Goal: Information Seeking & Learning: Understand process/instructions

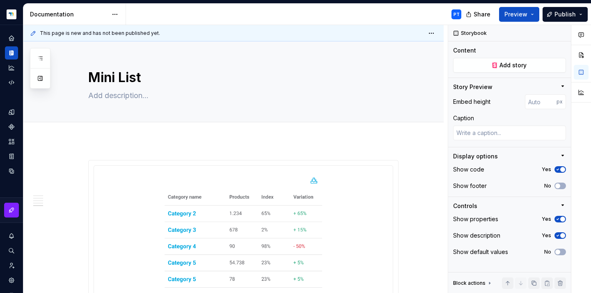
scroll to position [889, 0]
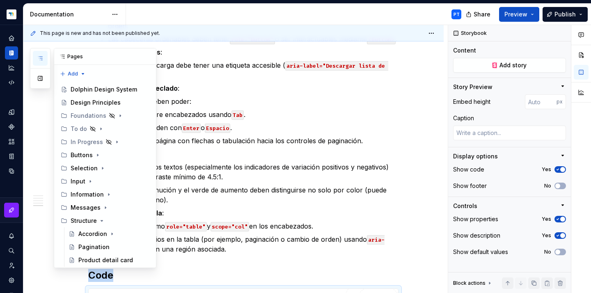
click at [41, 60] on icon "button" at bounding box center [40, 58] width 4 height 3
click at [38, 59] on icon "button" at bounding box center [40, 58] width 7 height 7
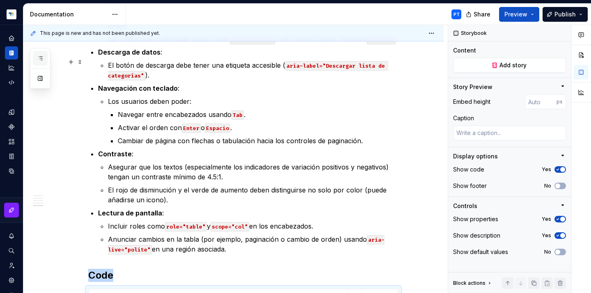
click at [38, 59] on icon "button" at bounding box center [40, 58] width 7 height 7
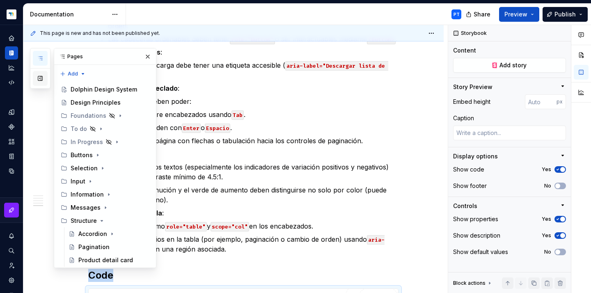
click at [40, 81] on button "button" at bounding box center [40, 78] width 15 height 15
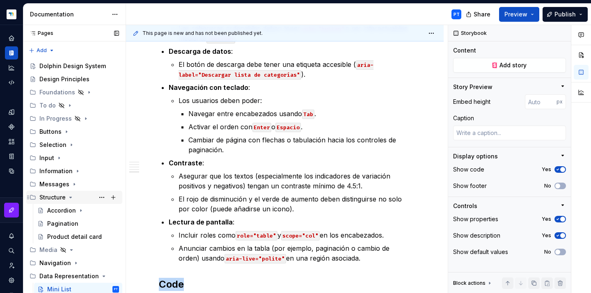
click at [70, 198] on icon "Page tree" at bounding box center [71, 197] width 2 height 1
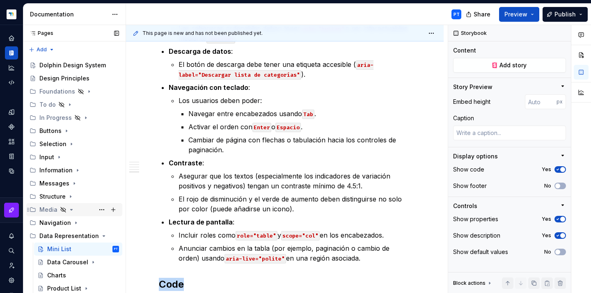
scroll to position [1, 0]
click at [73, 225] on icon "Page tree" at bounding box center [76, 223] width 7 height 7
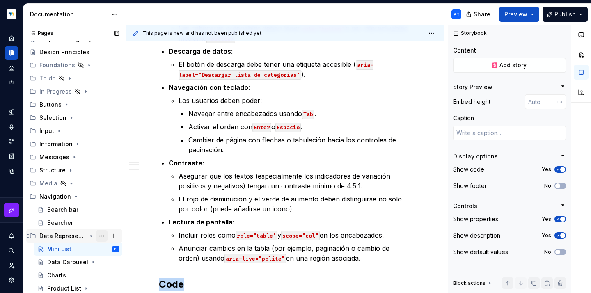
scroll to position [27, 0]
click at [73, 185] on icon "Page tree" at bounding box center [71, 183] width 7 height 7
click at [71, 184] on icon "Page tree" at bounding box center [71, 183] width 7 height 7
click at [84, 92] on icon "Page tree" at bounding box center [86, 91] width 7 height 7
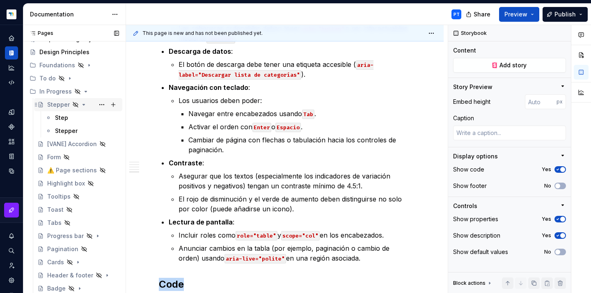
click at [83, 105] on icon "Page tree" at bounding box center [84, 104] width 2 height 1
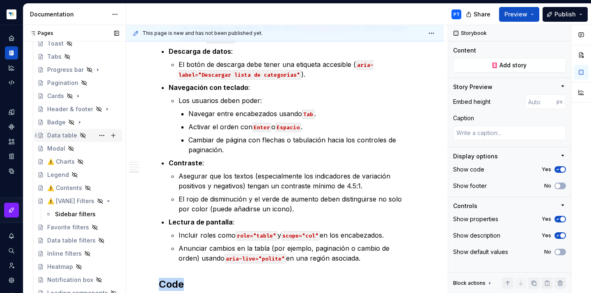
scroll to position [170, 0]
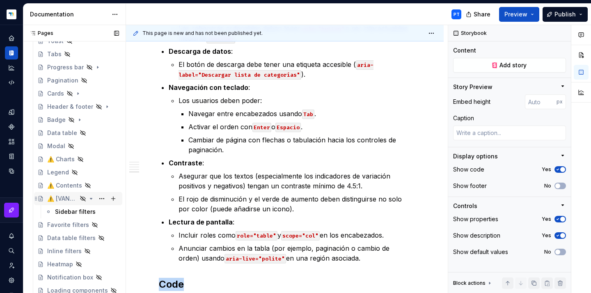
click at [89, 198] on icon "Page tree" at bounding box center [91, 198] width 7 height 7
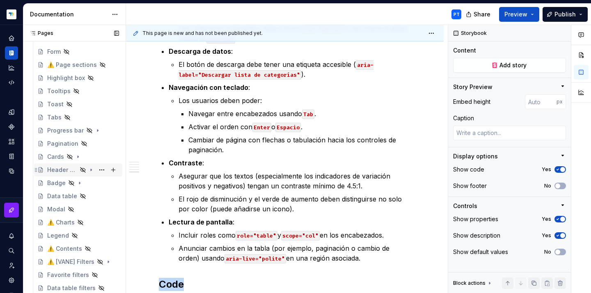
scroll to position [101, 0]
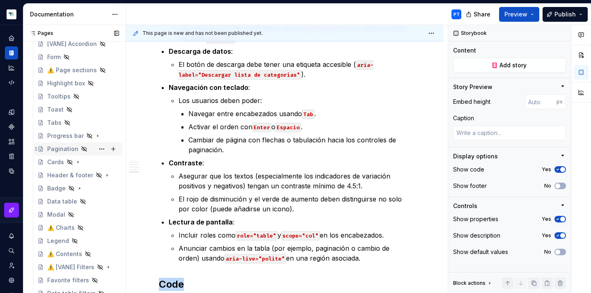
click at [81, 149] on icon "Page tree" at bounding box center [84, 149] width 7 height 7
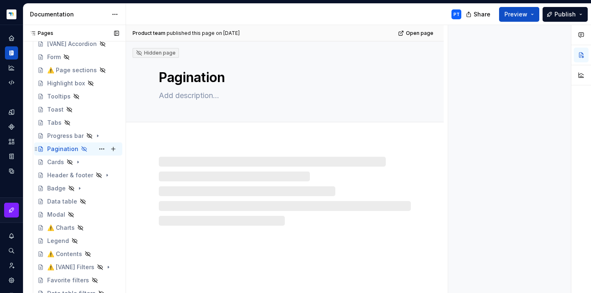
click at [62, 148] on div "Pagination" at bounding box center [62, 149] width 31 height 8
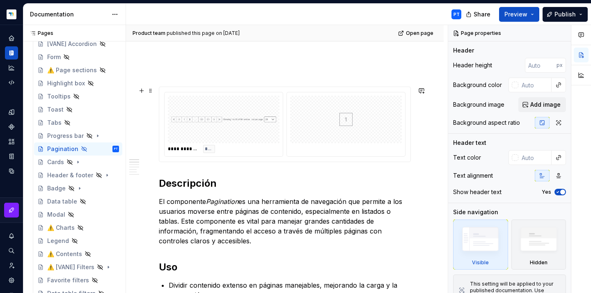
scroll to position [97, 0]
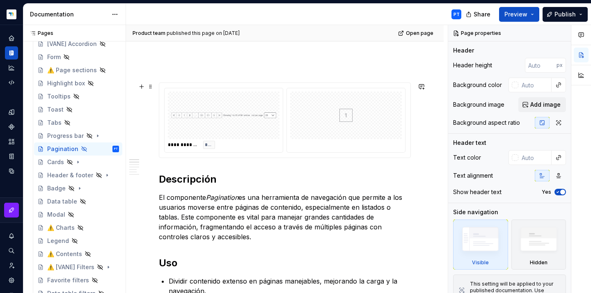
click at [276, 134] on div at bounding box center [224, 116] width 112 height 48
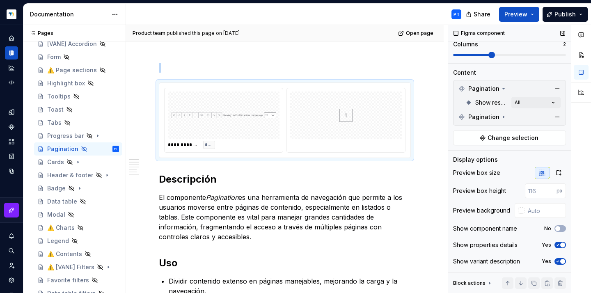
scroll to position [97, 0]
click at [555, 247] on icon "button" at bounding box center [558, 245] width 7 height 5
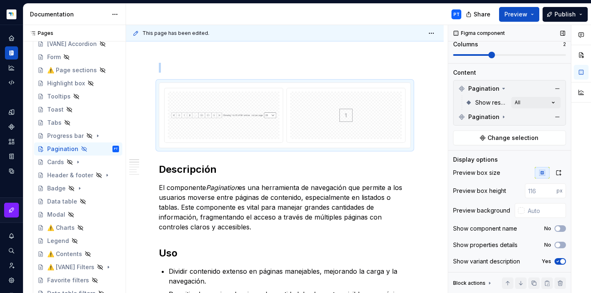
click at [555, 260] on icon "button" at bounding box center [558, 261] width 7 height 5
click at [252, 205] on p "El componente Pagination es una herramienta de navegación que permite a los usu…" at bounding box center [285, 207] width 252 height 49
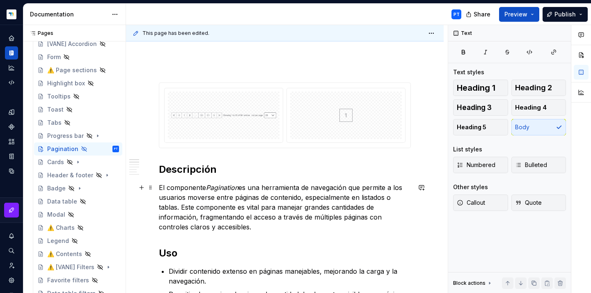
scroll to position [0, 0]
click at [259, 229] on p "El componente Pagination es una herramienta de navegación que permite a los usu…" at bounding box center [285, 207] width 252 height 49
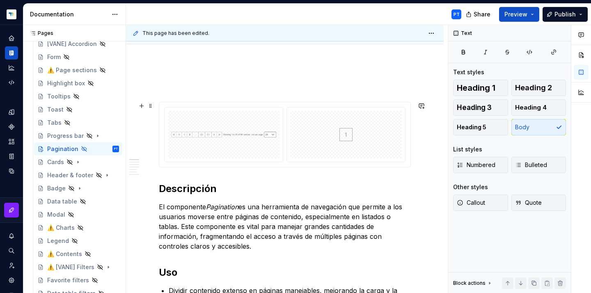
scroll to position [30, 0]
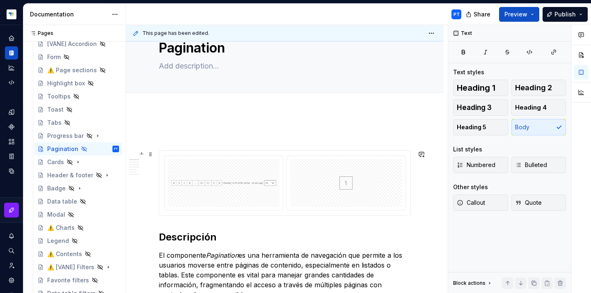
click at [327, 178] on div at bounding box center [346, 183] width 112 height 48
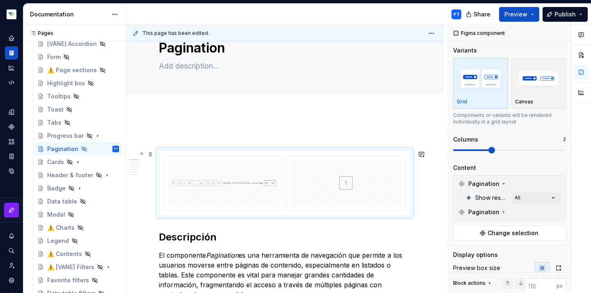
type textarea "*"
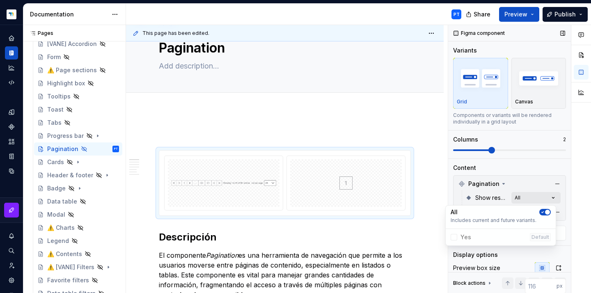
click at [522, 193] on div "Comments Open comments No comments yet Select ‘Comment’ from the block context …" at bounding box center [519, 159] width 143 height 269
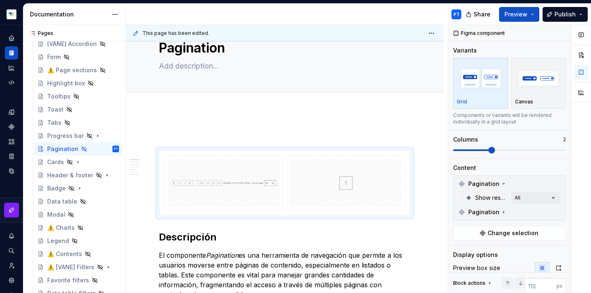
click at [522, 172] on div "Comments Open comments No comments yet Select ‘Comment’ from the block context …" at bounding box center [519, 159] width 143 height 269
click at [496, 212] on span "Pagination" at bounding box center [484, 212] width 31 height 8
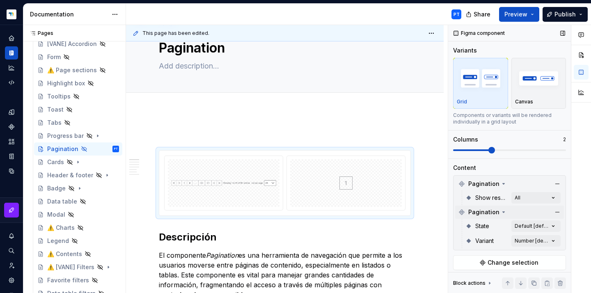
click at [503, 212] on icon at bounding box center [504, 212] width 7 height 7
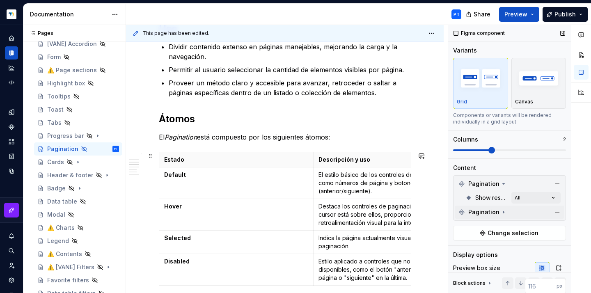
scroll to position [321, 0]
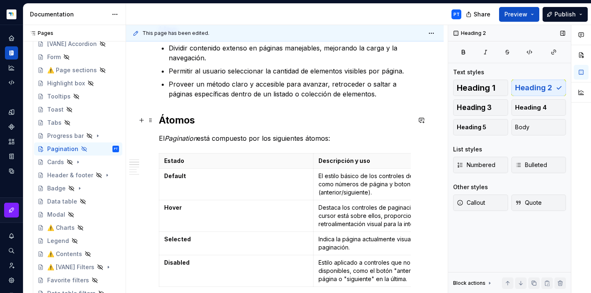
click at [176, 122] on h2 "Átomos" at bounding box center [285, 120] width 252 height 13
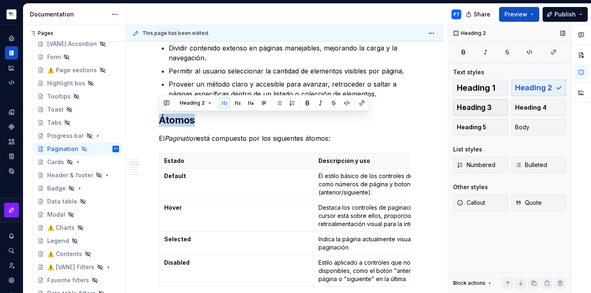
click at [490, 107] on span "Heading 3" at bounding box center [474, 107] width 35 height 8
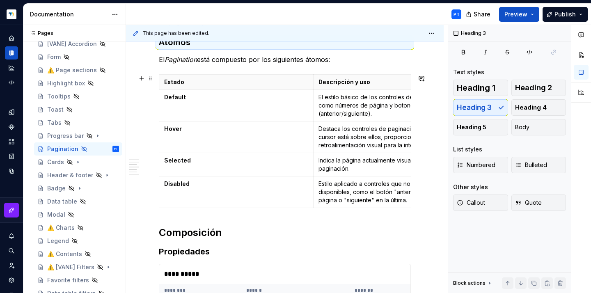
scroll to position [401, 0]
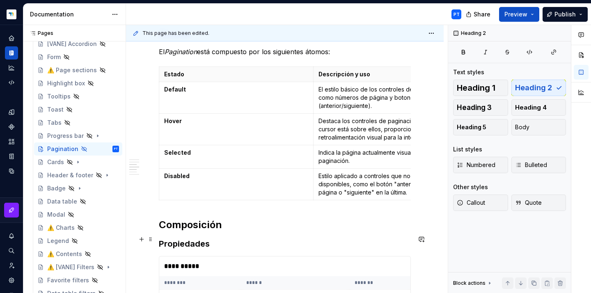
click at [179, 232] on h2 "Composición" at bounding box center [285, 224] width 252 height 13
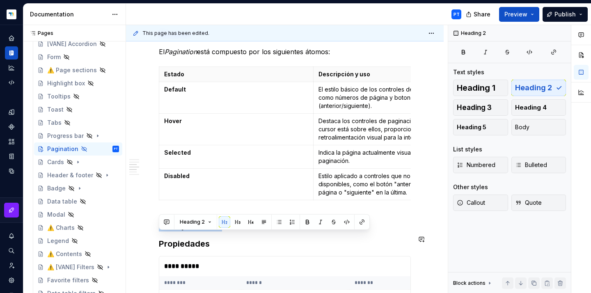
copy h2 "Composición"
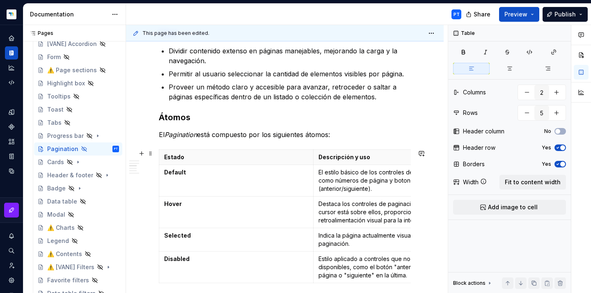
scroll to position [296, 0]
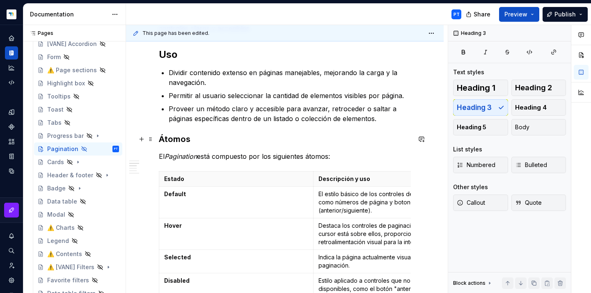
click at [161, 139] on h3 "Átomos" at bounding box center [285, 138] width 252 height 11
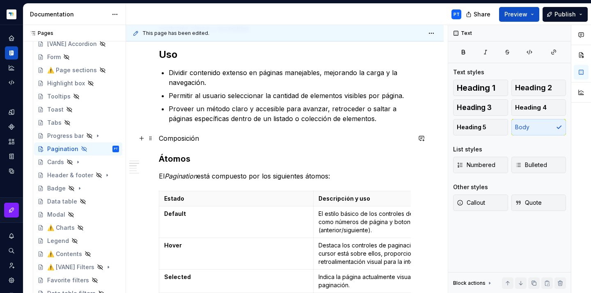
click at [177, 139] on p "Composición" at bounding box center [285, 138] width 252 height 10
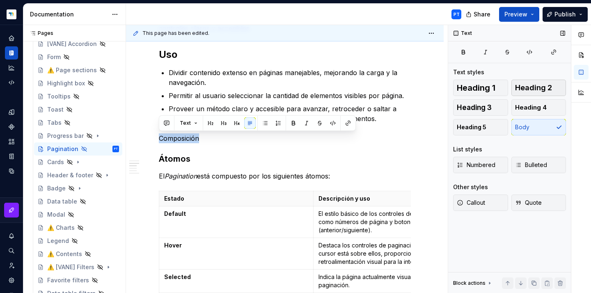
click at [532, 86] on span "Heading 2" at bounding box center [533, 88] width 37 height 8
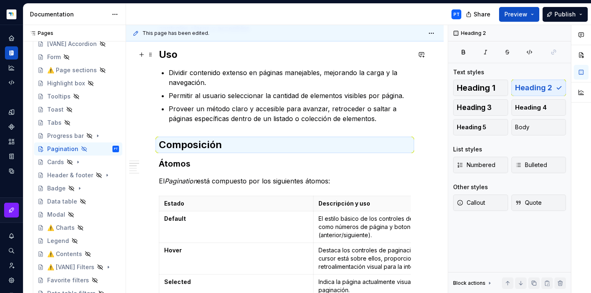
click at [169, 60] on h2 "Uso" at bounding box center [285, 54] width 252 height 13
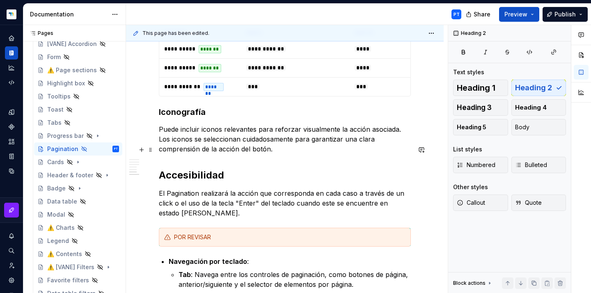
scroll to position [650, 0]
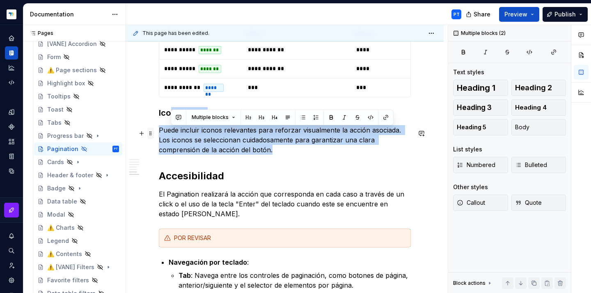
drag, startPoint x: 291, startPoint y: 171, endPoint x: 152, endPoint y: 129, distance: 145.3
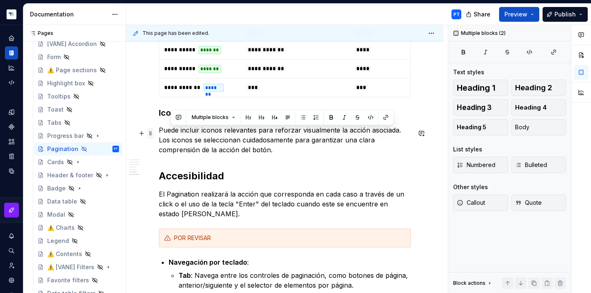
click at [152, 129] on span at bounding box center [150, 133] width 7 height 11
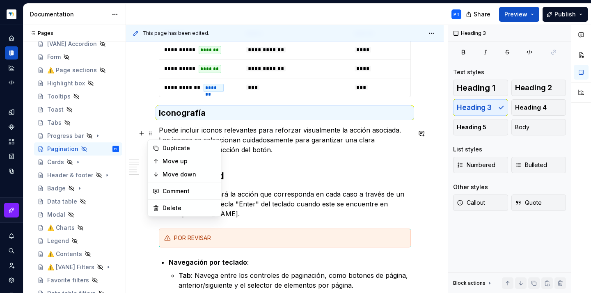
click at [238, 119] on h3 "Iconografía" at bounding box center [285, 112] width 252 height 11
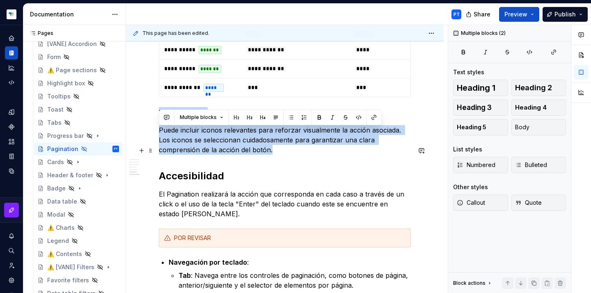
drag, startPoint x: 159, startPoint y: 133, endPoint x: 279, endPoint y: 170, distance: 125.5
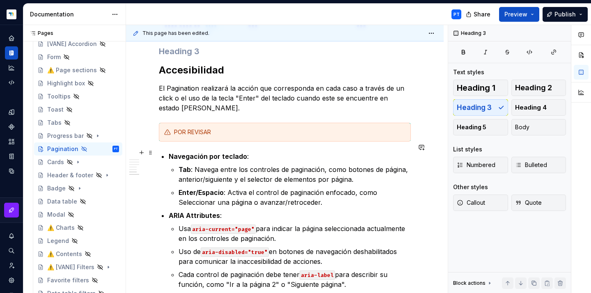
scroll to position [721, 0]
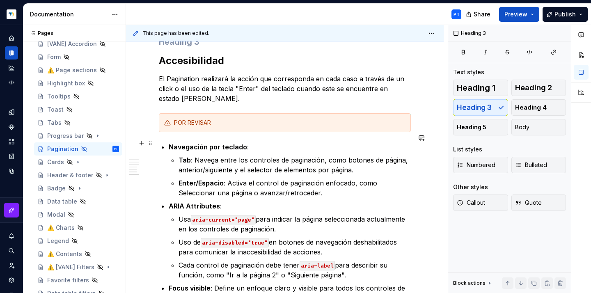
click at [164, 132] on div "POR REVISAR" at bounding box center [285, 122] width 252 height 19
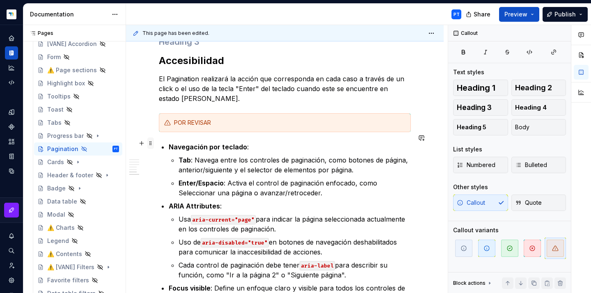
click at [150, 142] on span at bounding box center [150, 143] width 7 height 11
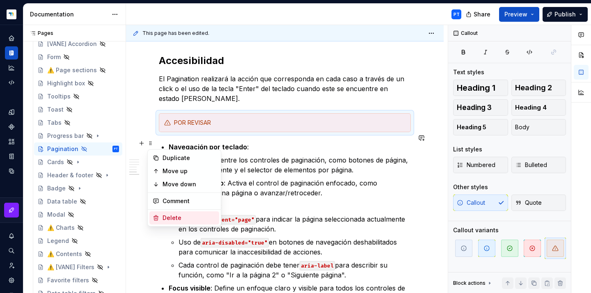
click at [168, 218] on div "Delete" at bounding box center [189, 218] width 53 height 8
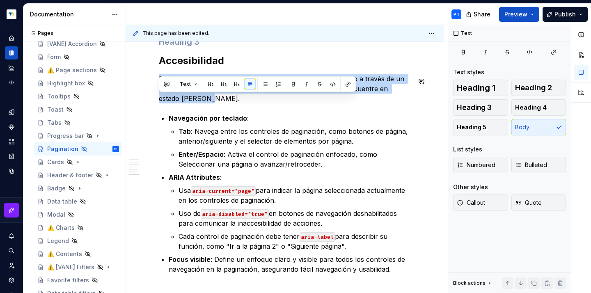
drag, startPoint x: 185, startPoint y: 121, endPoint x: 154, endPoint y: 92, distance: 43.0
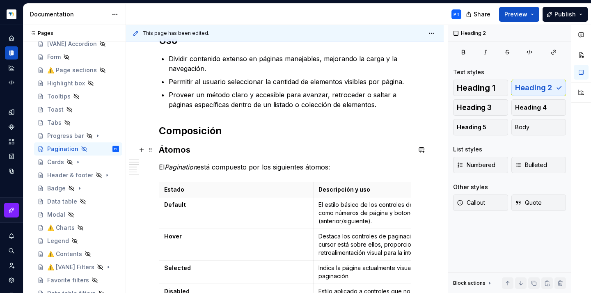
scroll to position [311, 0]
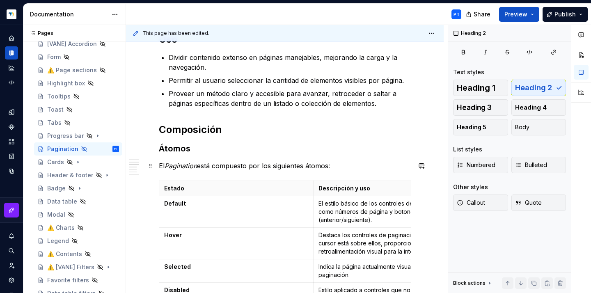
click at [349, 166] on p "El Pagination está compuesto por los siguientes átomos:" at bounding box center [285, 166] width 252 height 10
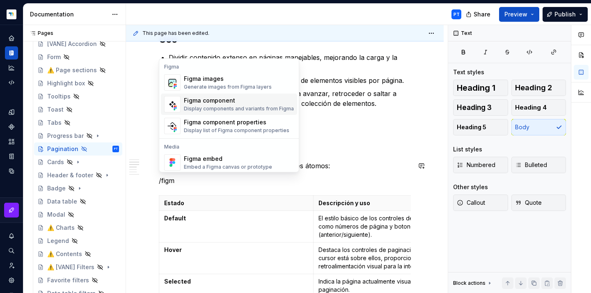
click at [210, 103] on div "Figma component" at bounding box center [239, 101] width 110 height 8
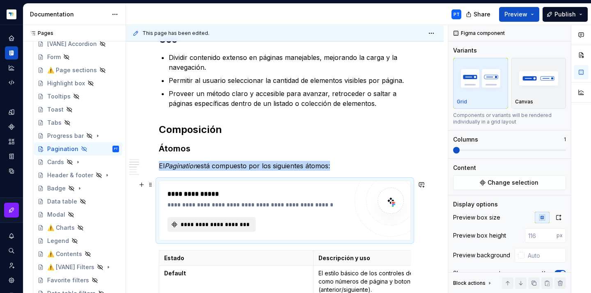
click at [215, 223] on span "**********" at bounding box center [214, 225] width 71 height 8
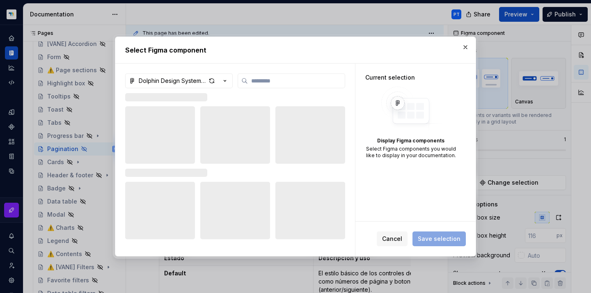
type textarea "*"
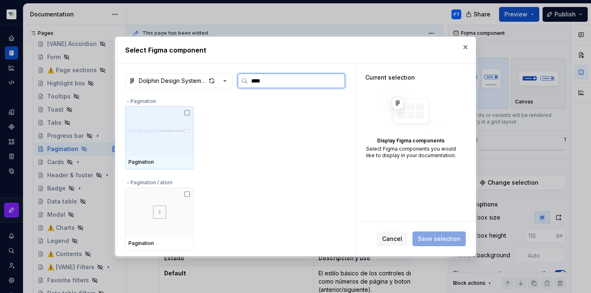
type input "*****"
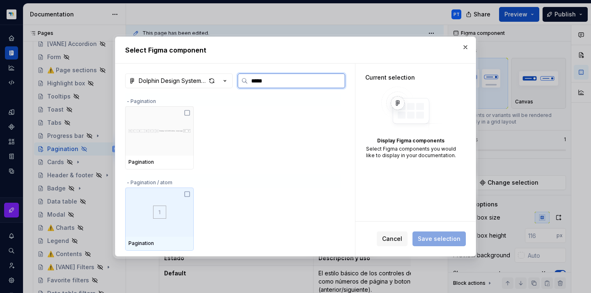
click at [157, 212] on img at bounding box center [159, 212] width 13 height 13
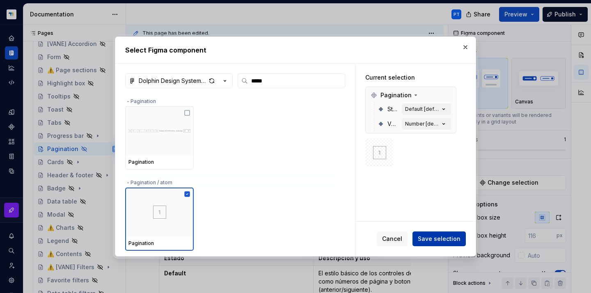
click at [438, 241] on span "Save selection" at bounding box center [439, 239] width 43 height 8
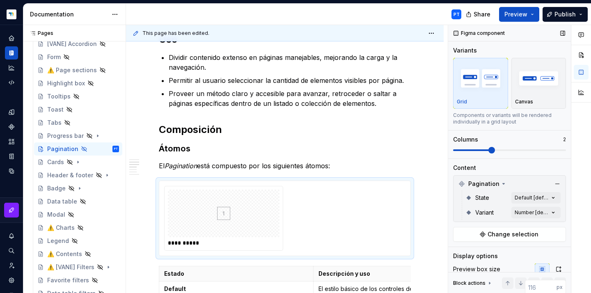
click at [494, 151] on span at bounding box center [509, 150] width 113 height 7
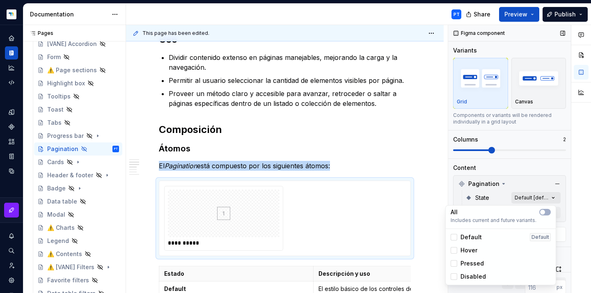
click at [534, 200] on div "Comments Open comments No comments yet Select ‘Comment’ from the block context …" at bounding box center [519, 159] width 143 height 269
click at [545, 213] on span "button" at bounding box center [542, 212] width 5 height 5
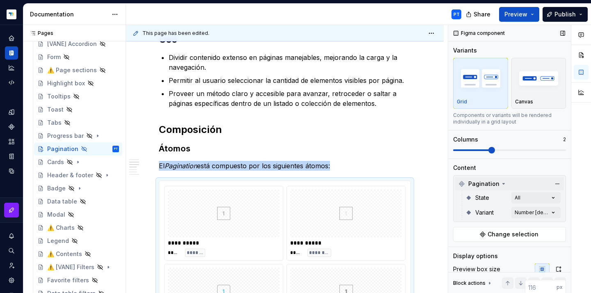
click at [457, 188] on div "Comments Open comments No comments yet Select ‘Comment’ from the block context …" at bounding box center [519, 159] width 143 height 269
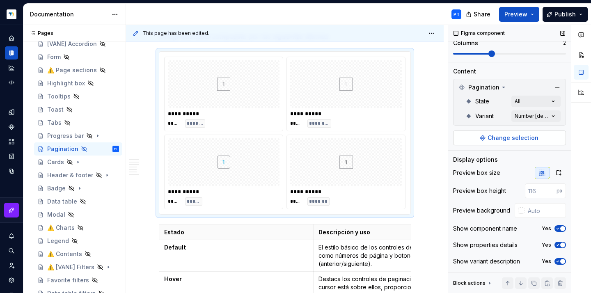
scroll to position [98, 0]
click at [557, 229] on icon "button" at bounding box center [558, 228] width 2 height 1
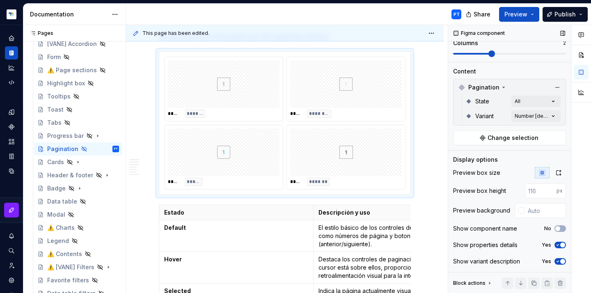
click at [555, 262] on icon "button" at bounding box center [558, 261] width 7 height 5
click at [528, 212] on input "text" at bounding box center [545, 210] width 41 height 15
type input "#FFFFFF"
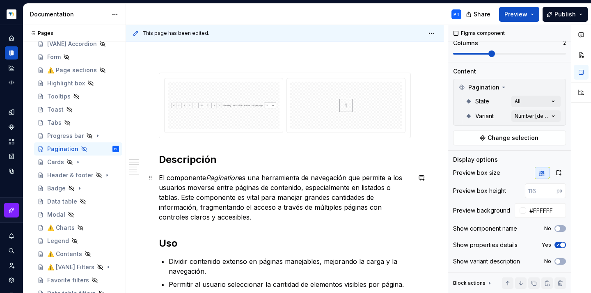
scroll to position [96, 0]
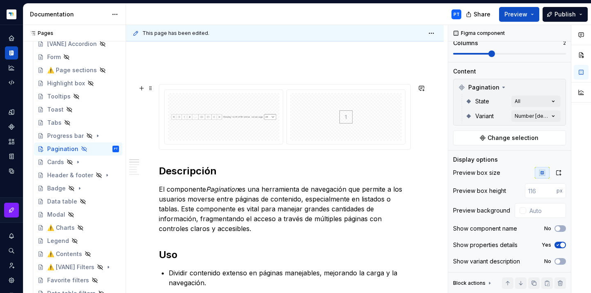
click at [370, 113] on div at bounding box center [346, 117] width 112 height 48
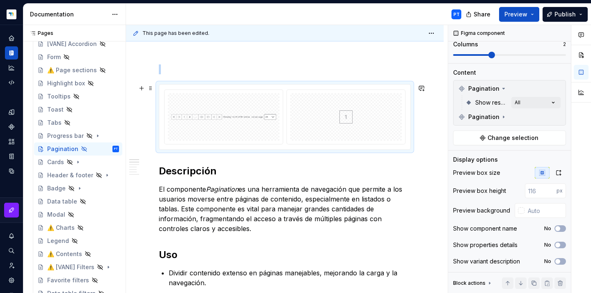
scroll to position [97, 0]
click at [533, 211] on input "text" at bounding box center [545, 210] width 41 height 15
type input "#FFFFFF"
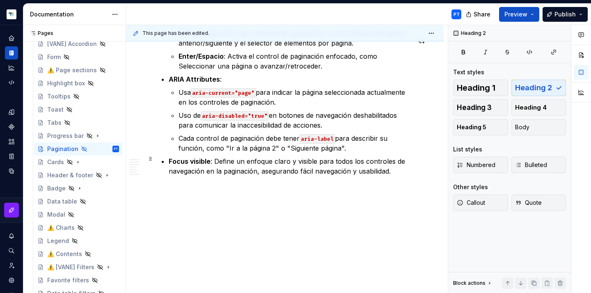
scroll to position [954, 0]
click at [96, 149] on button "Page tree" at bounding box center [101, 148] width 11 height 11
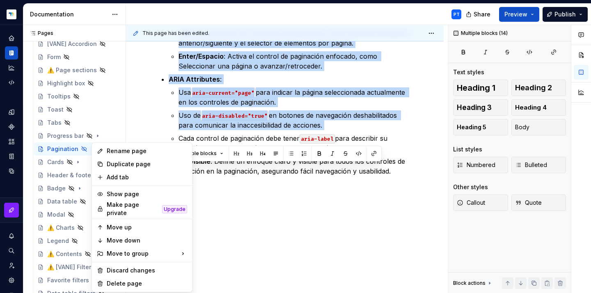
click at [209, 241] on html "Dolphin Design System PT Design system data Documentation PT Share Preview Publ…" at bounding box center [295, 146] width 591 height 293
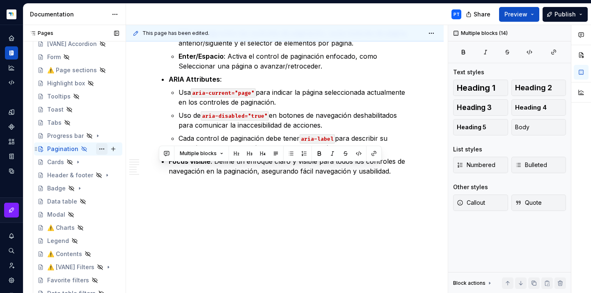
click at [98, 148] on button "Page tree" at bounding box center [101, 148] width 11 height 11
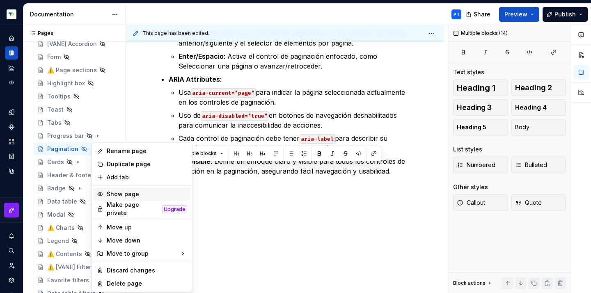
click at [127, 193] on div "Show page" at bounding box center [147, 194] width 80 height 8
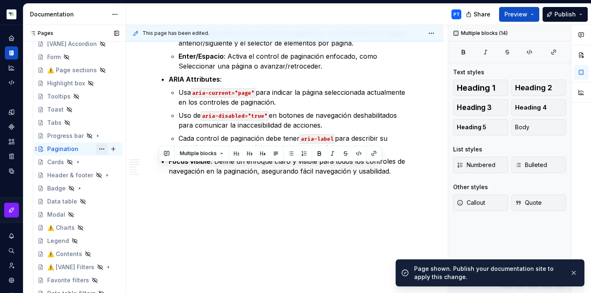
click at [98, 149] on button "Page tree" at bounding box center [101, 148] width 11 height 11
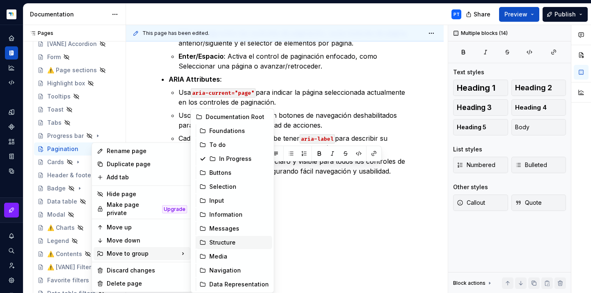
click at [224, 240] on div "Structure" at bounding box center [239, 243] width 60 height 8
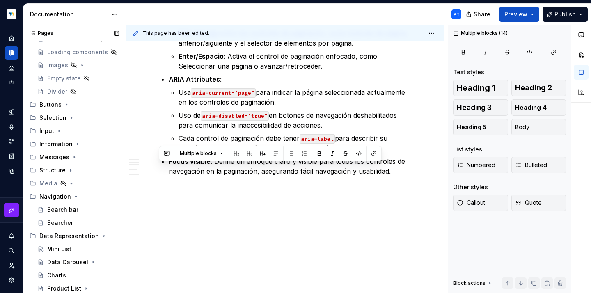
scroll to position [382, 0]
click at [69, 171] on icon "Page tree" at bounding box center [70, 170] width 7 height 7
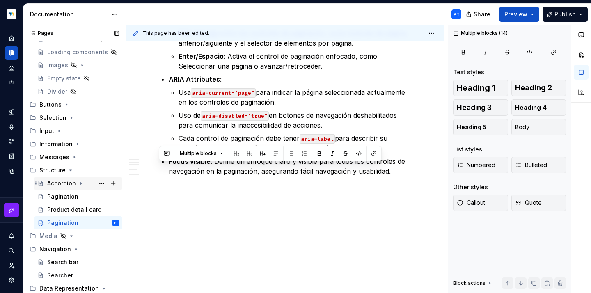
click at [82, 186] on icon "Page tree" at bounding box center [81, 183] width 7 height 7
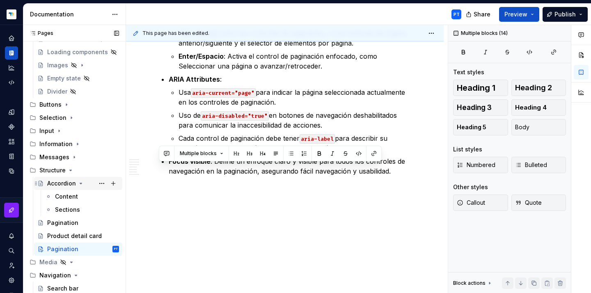
click at [80, 183] on icon "Page tree" at bounding box center [81, 183] width 2 height 1
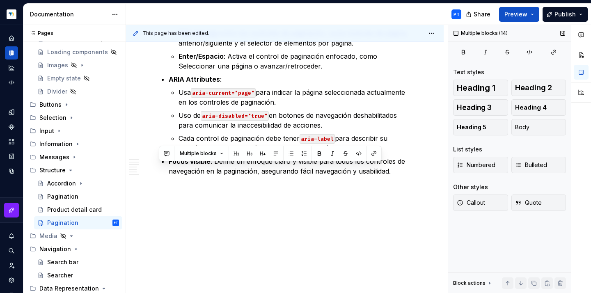
type textarea "*"
